Goal: Task Accomplishment & Management: Complete application form

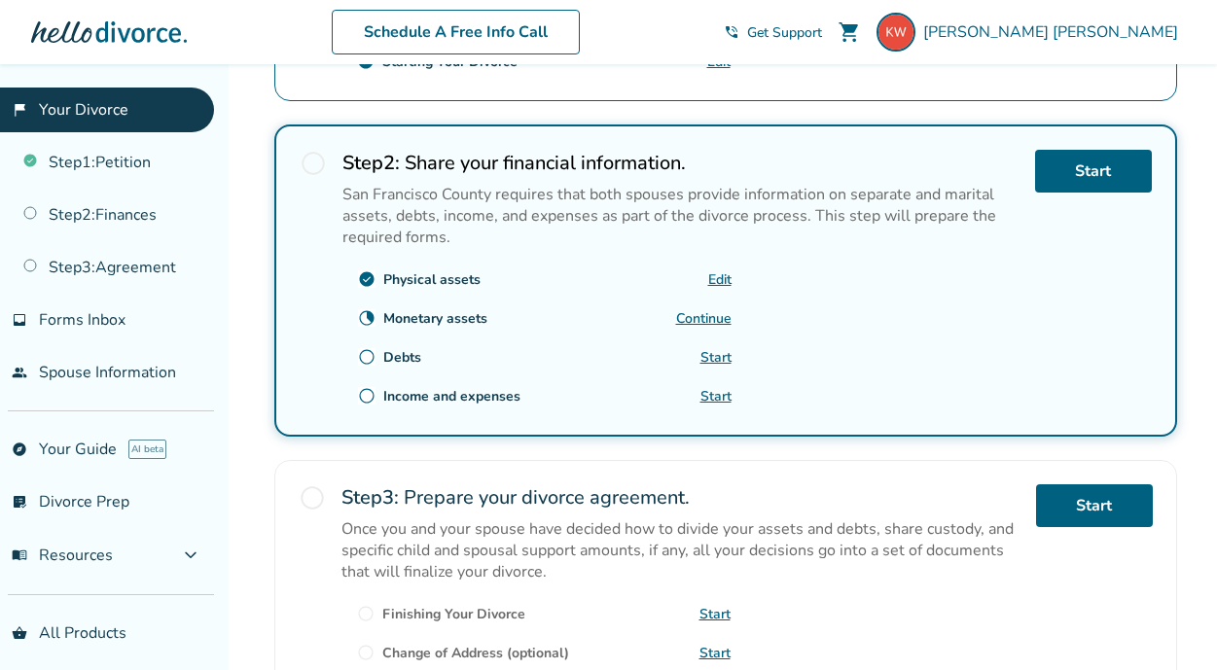
scroll to position [516, 0]
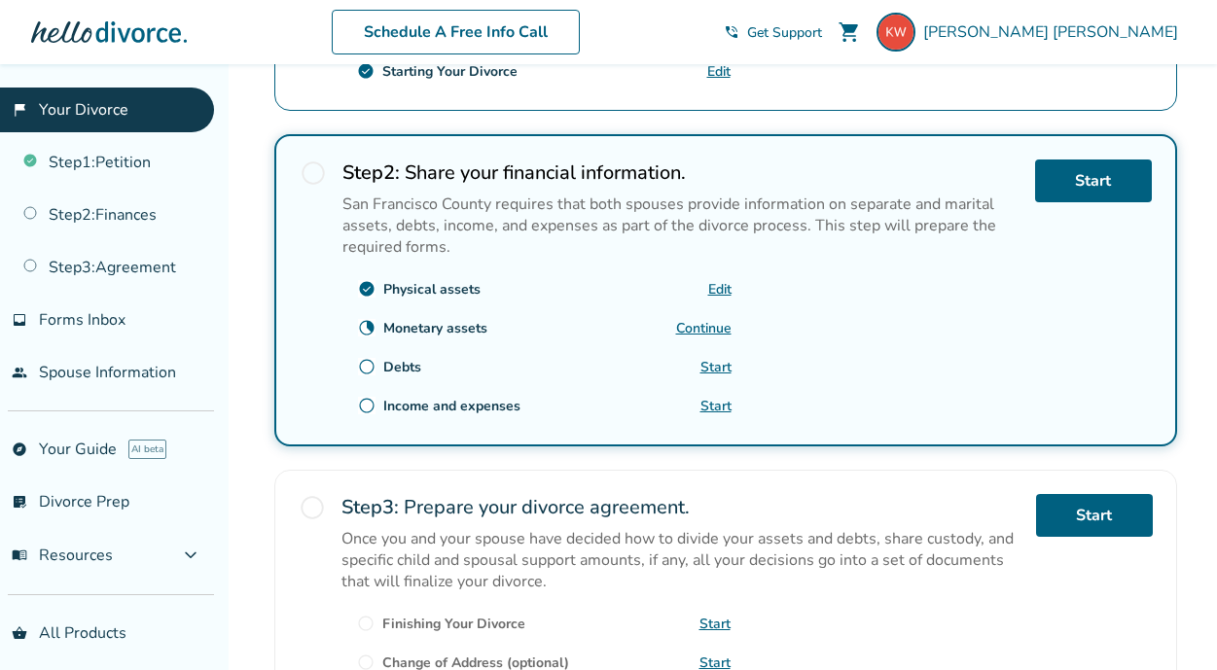
click at [717, 282] on link "Edit" at bounding box center [719, 289] width 23 height 18
click at [698, 321] on link "Continue" at bounding box center [703, 328] width 55 height 18
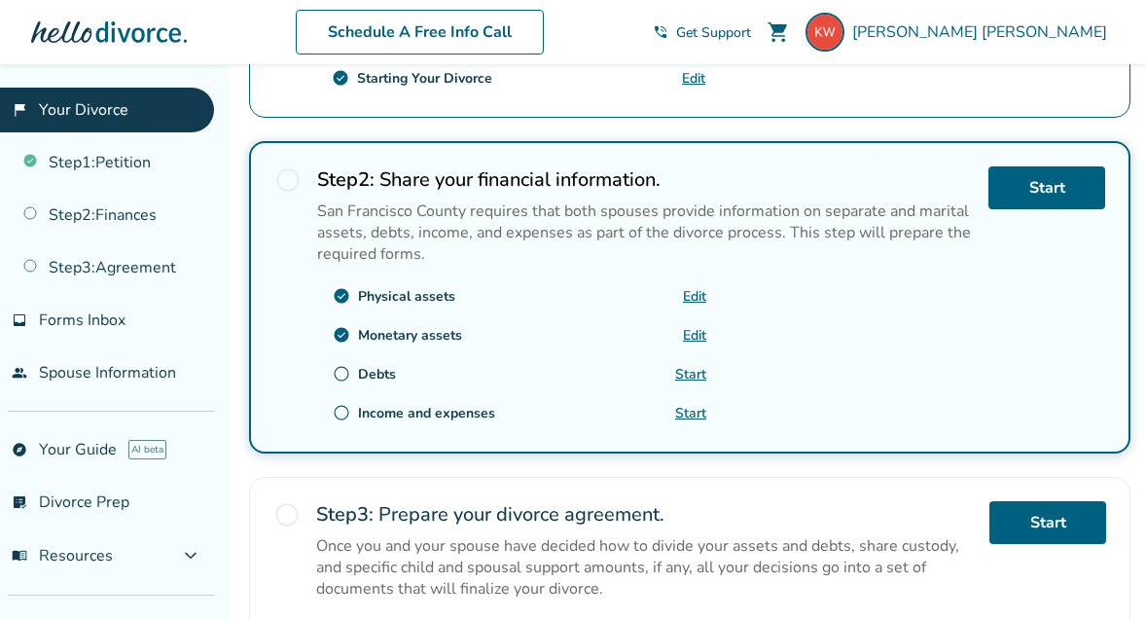
scroll to position [508, 0]
click at [689, 367] on link "Start" at bounding box center [690, 375] width 31 height 18
